Goal: Task Accomplishment & Management: Use online tool/utility

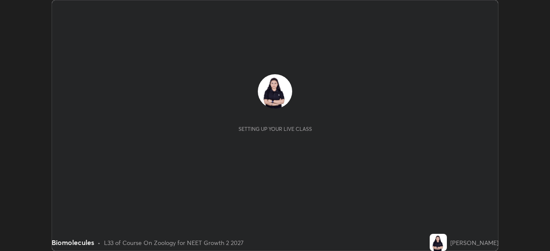
scroll to position [251, 550]
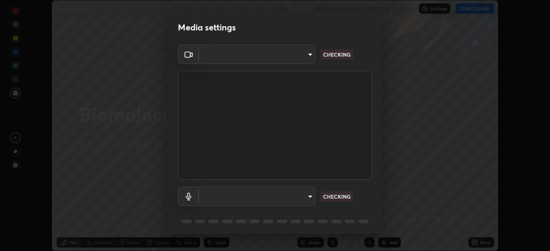
type input "5402053dac797fbd6203b9055fefd71c8703e877445e1219393e3e645ba4b0f2"
type input "communications"
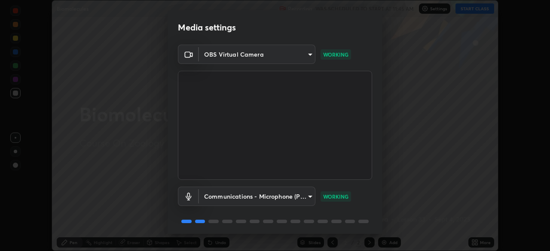
click at [217, 155] on video at bounding box center [275, 125] width 194 height 109
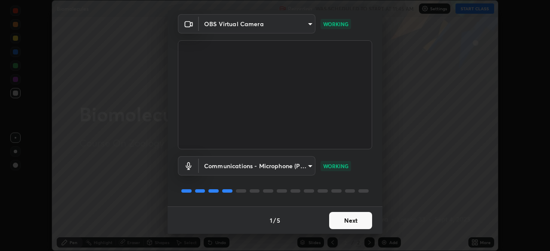
click at [345, 217] on button "Next" at bounding box center [350, 220] width 43 height 17
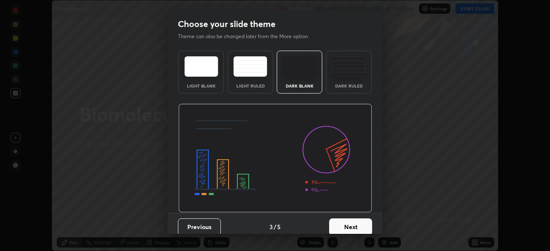
click at [349, 221] on button "Next" at bounding box center [350, 227] width 43 height 17
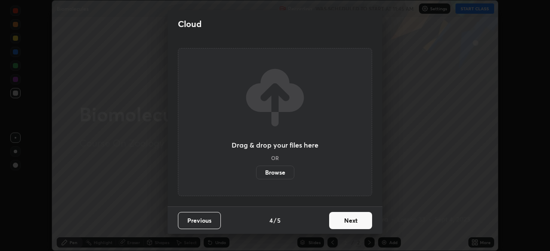
click at [350, 223] on button "Next" at bounding box center [350, 220] width 43 height 17
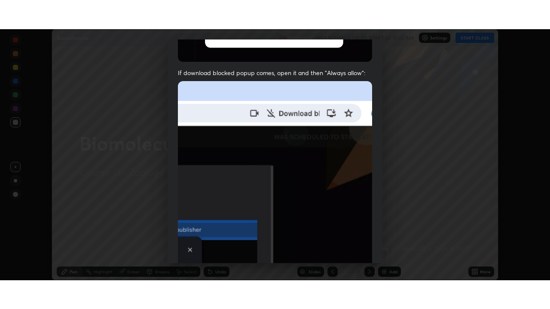
scroll to position [206, 0]
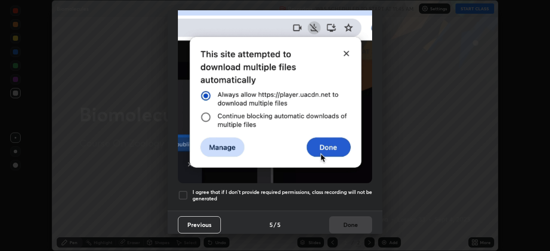
click at [326, 189] on h5 "I agree that if I don't provide required permissions, class recording will not …" at bounding box center [282, 195] width 180 height 13
click at [345, 219] on button "Done" at bounding box center [350, 225] width 43 height 17
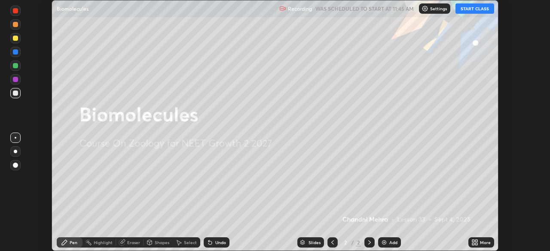
click at [471, 10] on button "START CLASS" at bounding box center [474, 8] width 39 height 10
click at [476, 244] on icon at bounding box center [476, 244] width 2 height 2
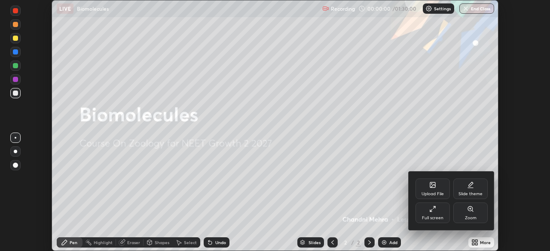
click at [436, 210] on div "Full screen" at bounding box center [432, 213] width 34 height 21
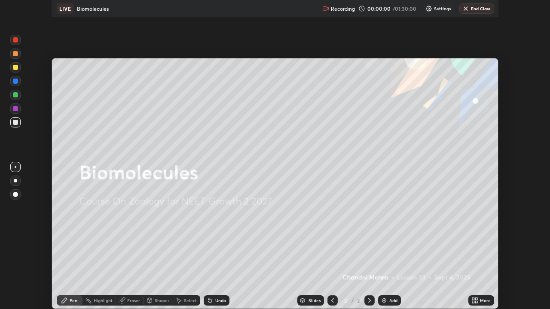
scroll to position [309, 550]
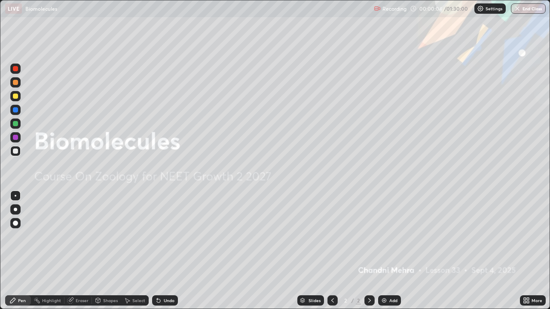
click at [382, 251] on img at bounding box center [384, 300] width 7 height 7
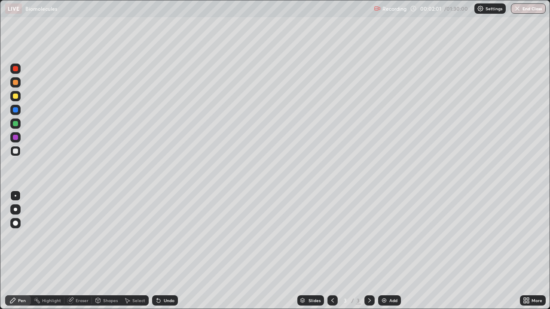
click at [15, 210] on div at bounding box center [15, 209] width 3 height 3
click at [17, 97] on div at bounding box center [15, 96] width 5 height 5
click at [15, 150] on div at bounding box center [15, 151] width 5 height 5
click at [12, 137] on div at bounding box center [15, 137] width 10 height 10
click at [16, 152] on div at bounding box center [15, 151] width 5 height 5
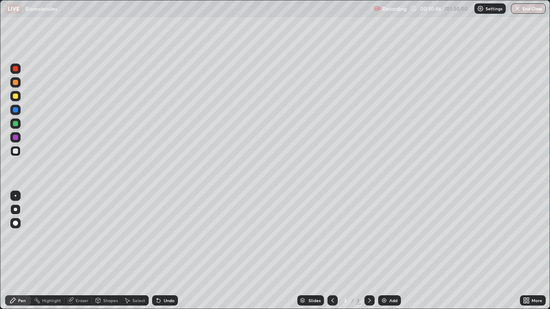
click at [16, 139] on div at bounding box center [15, 137] width 5 height 5
click at [280, 251] on div "Slides 3 / 3 Add" at bounding box center [349, 300] width 342 height 17
click at [77, 251] on div "Eraser" at bounding box center [82, 301] width 13 height 4
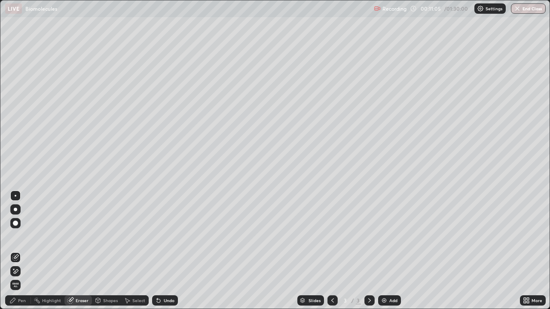
click at [21, 251] on div "Pen" at bounding box center [22, 301] width 8 height 4
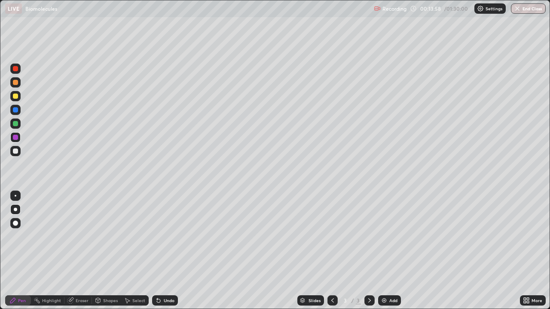
click at [383, 251] on img at bounding box center [384, 300] width 7 height 7
click at [18, 149] on div at bounding box center [15, 151] width 10 height 10
click at [327, 251] on div at bounding box center [332, 301] width 10 height 10
click at [385, 251] on img at bounding box center [384, 300] width 7 height 7
click at [164, 251] on div "Undo" at bounding box center [169, 301] width 11 height 4
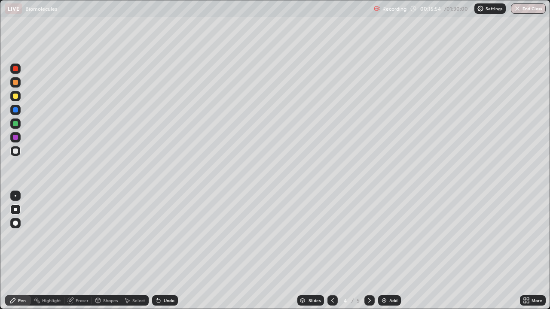
click at [17, 98] on div at bounding box center [15, 96] width 5 height 5
click at [16, 152] on div at bounding box center [15, 151] width 5 height 5
click at [16, 140] on div at bounding box center [15, 137] width 10 height 10
click at [16, 125] on div at bounding box center [15, 123] width 5 height 5
click at [157, 251] on icon at bounding box center [158, 300] width 3 height 3
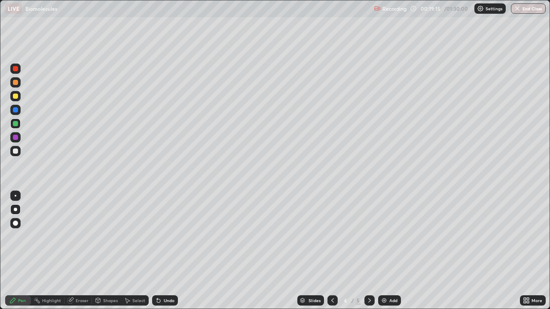
click at [157, 251] on icon at bounding box center [158, 300] width 3 height 3
click at [16, 70] on div at bounding box center [15, 68] width 5 height 5
click at [14, 112] on div at bounding box center [15, 109] width 5 height 5
click at [162, 251] on div "Undo" at bounding box center [165, 301] width 26 height 10
click at [157, 251] on icon at bounding box center [158, 300] width 3 height 3
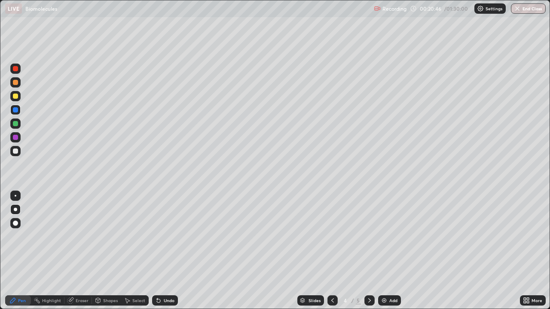
click at [157, 251] on icon at bounding box center [158, 300] width 3 height 3
click at [157, 251] on icon at bounding box center [157, 299] width 1 height 1
click at [14, 139] on div at bounding box center [15, 137] width 5 height 5
click at [161, 251] on div "Undo" at bounding box center [165, 301] width 26 height 10
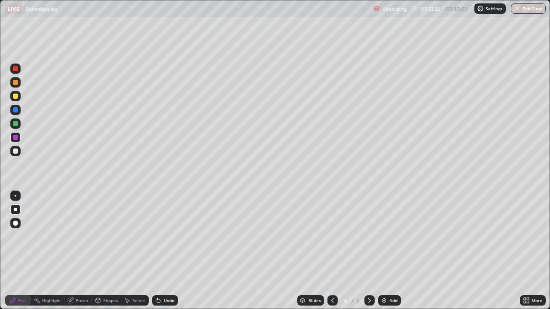
click at [15, 196] on div at bounding box center [16, 196] width 2 height 2
click at [21, 154] on div at bounding box center [16, 151] width 14 height 14
click at [162, 251] on div "Undo" at bounding box center [165, 301] width 26 height 10
click at [163, 251] on div "Undo" at bounding box center [165, 301] width 26 height 10
click at [162, 251] on div "Undo" at bounding box center [165, 301] width 26 height 10
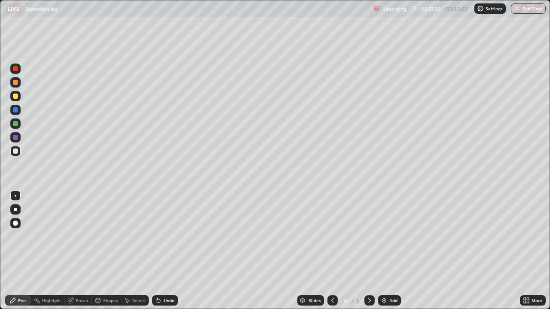
click at [157, 251] on icon at bounding box center [158, 300] width 3 height 3
click at [161, 251] on div "Undo" at bounding box center [165, 301] width 26 height 10
click at [21, 32] on div "Erase all" at bounding box center [15, 154] width 21 height 275
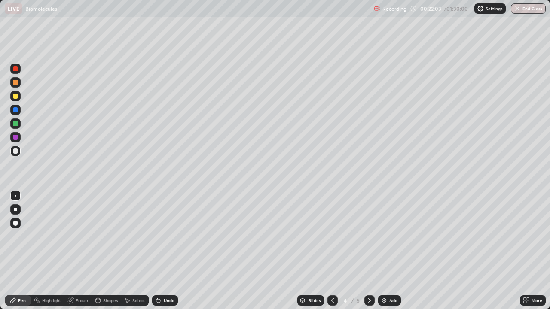
click at [13, 152] on div at bounding box center [15, 151] width 5 height 5
click at [18, 210] on div at bounding box center [15, 209] width 10 height 10
click at [166, 251] on div "Undo" at bounding box center [169, 301] width 11 height 4
click at [171, 251] on div "Undo" at bounding box center [169, 301] width 11 height 4
click at [170, 251] on div "Undo" at bounding box center [165, 301] width 26 height 10
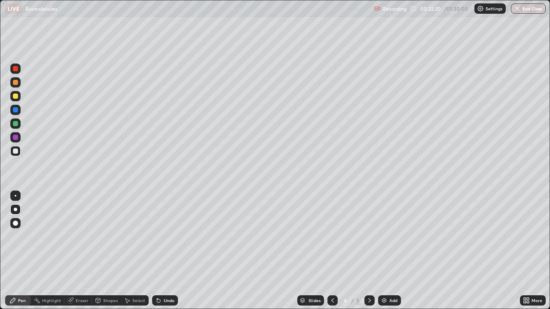
click at [165, 251] on div "Undo" at bounding box center [165, 301] width 26 height 10
click at [15, 138] on div at bounding box center [15, 137] width 5 height 5
click at [15, 125] on div at bounding box center [15, 123] width 5 height 5
click at [15, 111] on div at bounding box center [15, 109] width 5 height 5
click at [15, 153] on div at bounding box center [15, 151] width 5 height 5
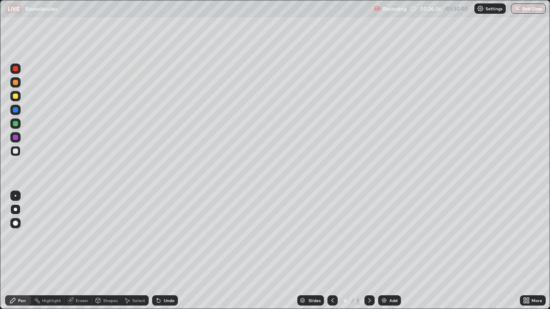
click at [15, 69] on div at bounding box center [15, 68] width 5 height 5
click at [22, 21] on div "Erase all" at bounding box center [15, 154] width 21 height 275
click at [392, 251] on div "Add" at bounding box center [393, 301] width 8 height 4
click at [16, 96] on div at bounding box center [15, 96] width 5 height 5
click at [17, 153] on div at bounding box center [15, 151] width 5 height 5
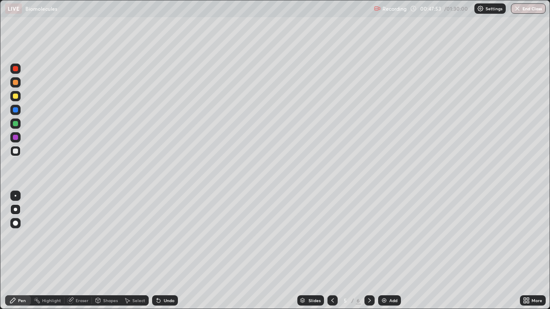
click at [157, 251] on icon at bounding box center [158, 300] width 3 height 3
click at [161, 251] on div "Undo" at bounding box center [165, 301] width 26 height 10
click at [87, 251] on div "Eraser" at bounding box center [82, 301] width 13 height 4
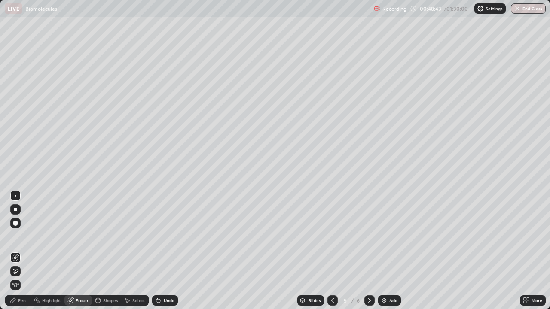
click at [24, 251] on div "Pen" at bounding box center [22, 301] width 8 height 4
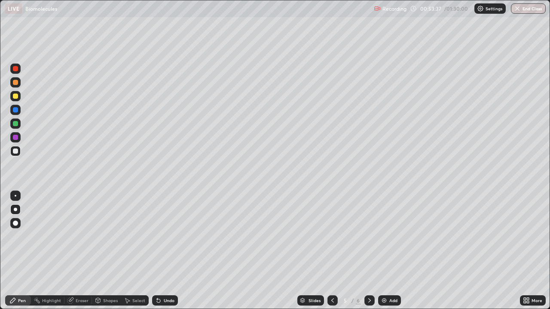
click at [387, 251] on div "Add" at bounding box center [389, 301] width 23 height 10
click at [156, 251] on icon at bounding box center [158, 300] width 7 height 7
click at [168, 251] on div "Undo" at bounding box center [169, 301] width 11 height 4
click at [165, 251] on div "Undo" at bounding box center [169, 301] width 11 height 4
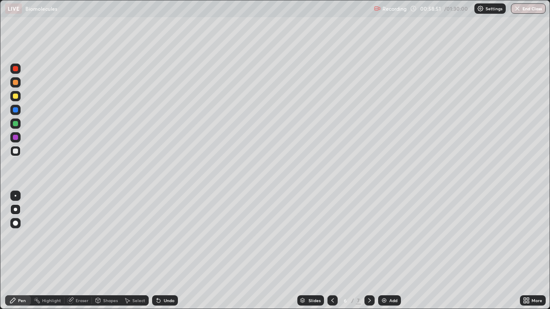
click at [164, 251] on div "Undo" at bounding box center [169, 301] width 11 height 4
click at [162, 251] on div "Undo" at bounding box center [165, 301] width 26 height 10
click at [161, 251] on div "Undo" at bounding box center [165, 301] width 26 height 10
click at [17, 140] on div at bounding box center [15, 137] width 10 height 10
click at [16, 155] on div at bounding box center [15, 151] width 10 height 10
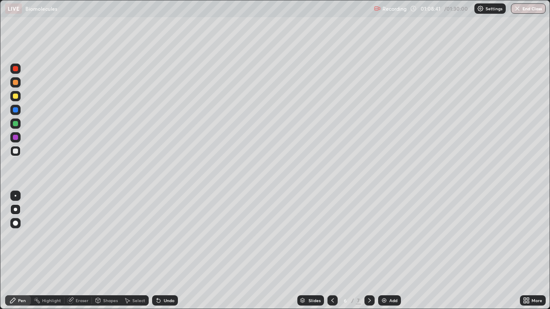
click at [386, 251] on div "Add" at bounding box center [389, 301] width 23 height 10
click at [342, 251] on div "7" at bounding box center [345, 300] width 9 height 5
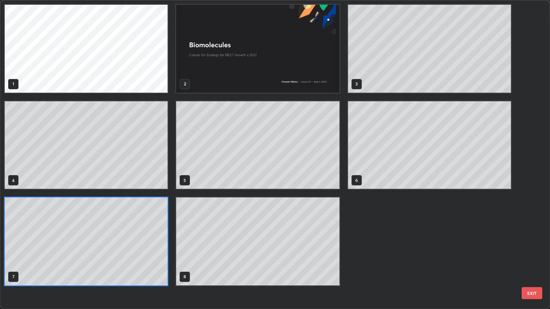
scroll to position [306, 545]
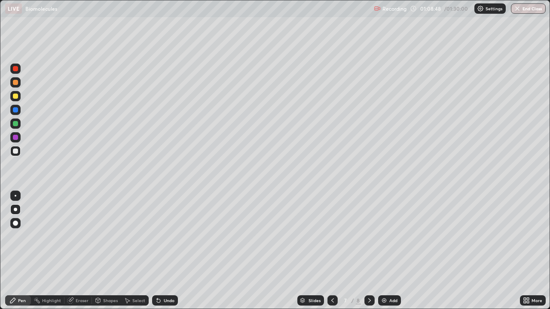
click at [332, 251] on icon at bounding box center [332, 300] width 7 height 7
click at [369, 251] on icon at bounding box center [369, 300] width 7 height 7
click at [16, 93] on div at bounding box center [15, 96] width 10 height 10
click at [157, 251] on icon at bounding box center [158, 300] width 3 height 3
click at [156, 251] on div "Undo" at bounding box center [165, 301] width 26 height 10
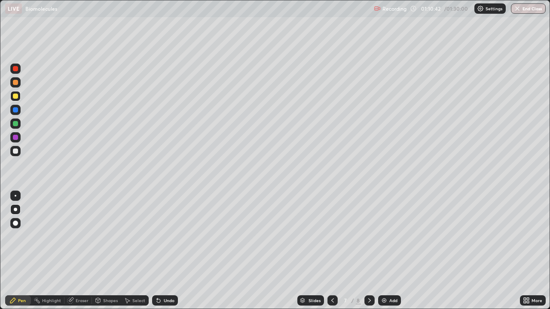
click at [158, 251] on div "Undo" at bounding box center [165, 301] width 26 height 10
click at [154, 251] on div "Undo" at bounding box center [165, 301] width 26 height 10
click at [17, 84] on div at bounding box center [15, 82] width 5 height 5
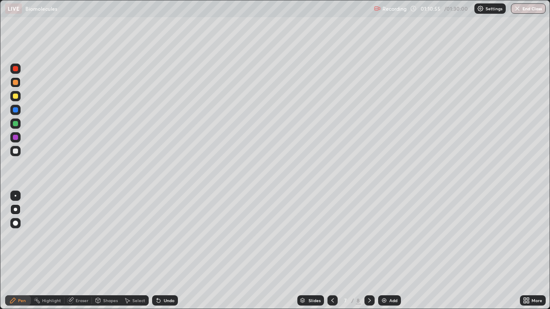
click at [15, 153] on div at bounding box center [15, 151] width 5 height 5
click at [16, 100] on div at bounding box center [15, 96] width 10 height 10
click at [167, 251] on div "Undo" at bounding box center [169, 301] width 11 height 4
click at [168, 251] on div "Undo" at bounding box center [165, 301] width 26 height 10
click at [168, 251] on div "Undo" at bounding box center [169, 301] width 11 height 4
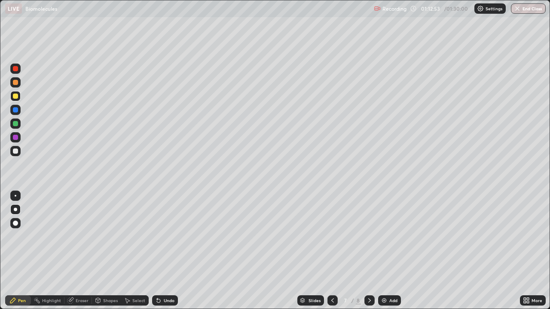
click at [162, 251] on div "Undo" at bounding box center [165, 301] width 26 height 10
click at [15, 149] on div at bounding box center [15, 151] width 5 height 5
click at [17, 138] on div at bounding box center [15, 137] width 5 height 5
click at [17, 98] on div at bounding box center [15, 96] width 5 height 5
click at [162, 251] on div "Undo" at bounding box center [165, 301] width 26 height 10
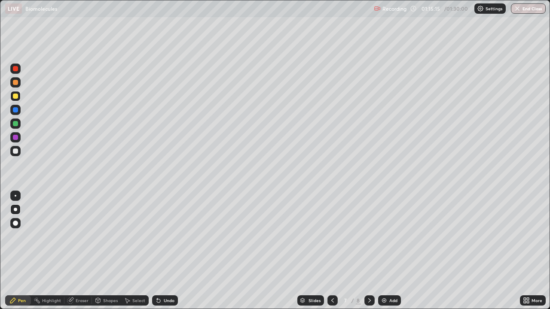
click at [16, 124] on div at bounding box center [15, 123] width 5 height 5
click at [168, 251] on div "Undo" at bounding box center [169, 301] width 11 height 4
click at [15, 97] on div at bounding box center [15, 96] width 5 height 5
click at [332, 251] on icon at bounding box center [332, 300] width 7 height 7
click at [369, 251] on icon at bounding box center [369, 300] width 7 height 7
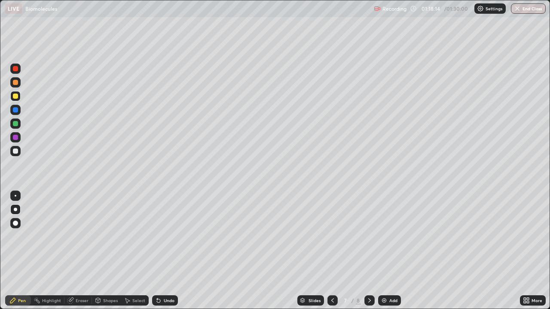
click at [369, 251] on icon at bounding box center [369, 300] width 7 height 7
click at [331, 251] on icon at bounding box center [332, 301] width 3 height 4
click at [369, 251] on div at bounding box center [369, 301] width 10 height 10
click at [19, 155] on div at bounding box center [15, 151] width 10 height 10
click at [157, 251] on icon at bounding box center [158, 300] width 3 height 3
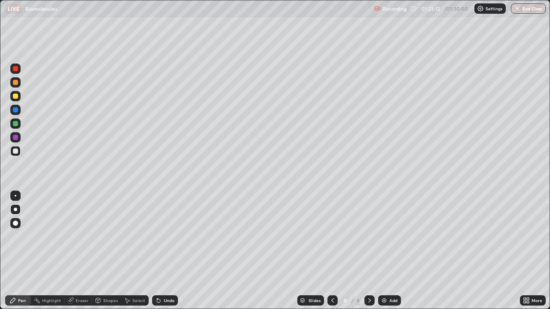
click at [157, 251] on icon at bounding box center [158, 300] width 3 height 3
click at [159, 251] on icon at bounding box center [158, 300] width 7 height 7
click at [16, 101] on div at bounding box center [15, 96] width 10 height 10
click at [16, 123] on div at bounding box center [15, 123] width 5 height 5
click at [18, 97] on div at bounding box center [15, 96] width 10 height 10
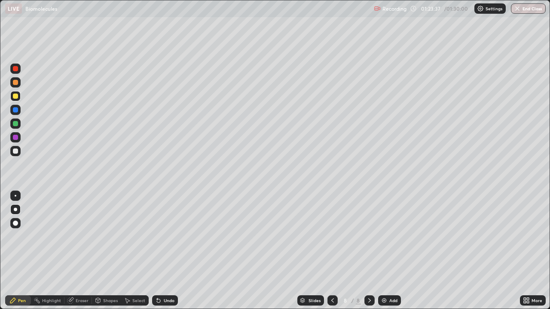
click at [16, 122] on div at bounding box center [15, 123] width 5 height 5
click at [158, 251] on icon at bounding box center [158, 300] width 3 height 3
click at [15, 95] on div at bounding box center [15, 96] width 5 height 5
click at [17, 122] on div at bounding box center [15, 123] width 5 height 5
click at [15, 95] on div at bounding box center [15, 96] width 5 height 5
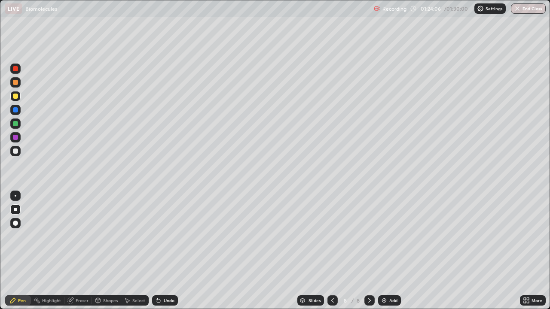
click at [16, 124] on div at bounding box center [15, 123] width 5 height 5
click at [17, 153] on div at bounding box center [15, 151] width 10 height 10
click at [15, 99] on div at bounding box center [15, 96] width 10 height 10
click at [160, 251] on icon at bounding box center [158, 300] width 7 height 7
click at [168, 251] on div "Undo" at bounding box center [169, 301] width 11 height 4
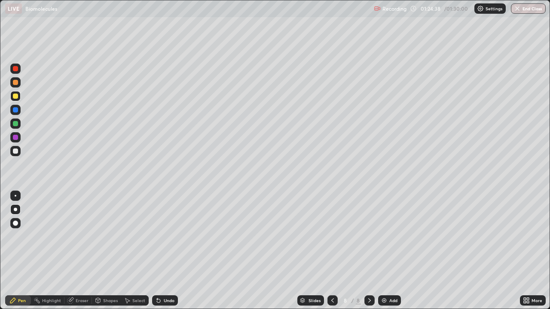
click at [168, 251] on div "Undo" at bounding box center [169, 301] width 11 height 4
click at [172, 251] on div "Undo" at bounding box center [169, 301] width 11 height 4
click at [15, 73] on div at bounding box center [15, 69] width 10 height 10
click at [166, 251] on div "Undo" at bounding box center [169, 301] width 11 height 4
click at [15, 139] on div at bounding box center [15, 137] width 5 height 5
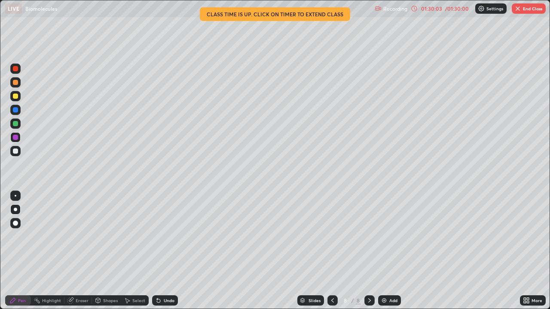
click at [522, 12] on button "End Class" at bounding box center [529, 8] width 34 height 10
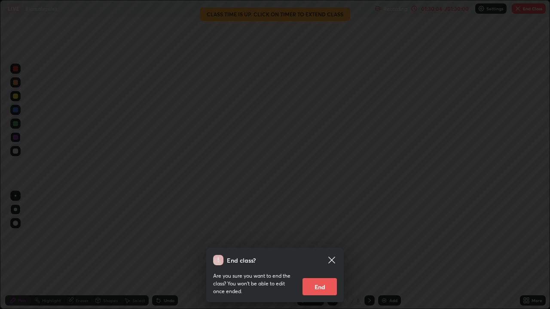
click at [324, 251] on button "End" at bounding box center [319, 286] width 34 height 17
